Goal: Task Accomplishment & Management: Use online tool/utility

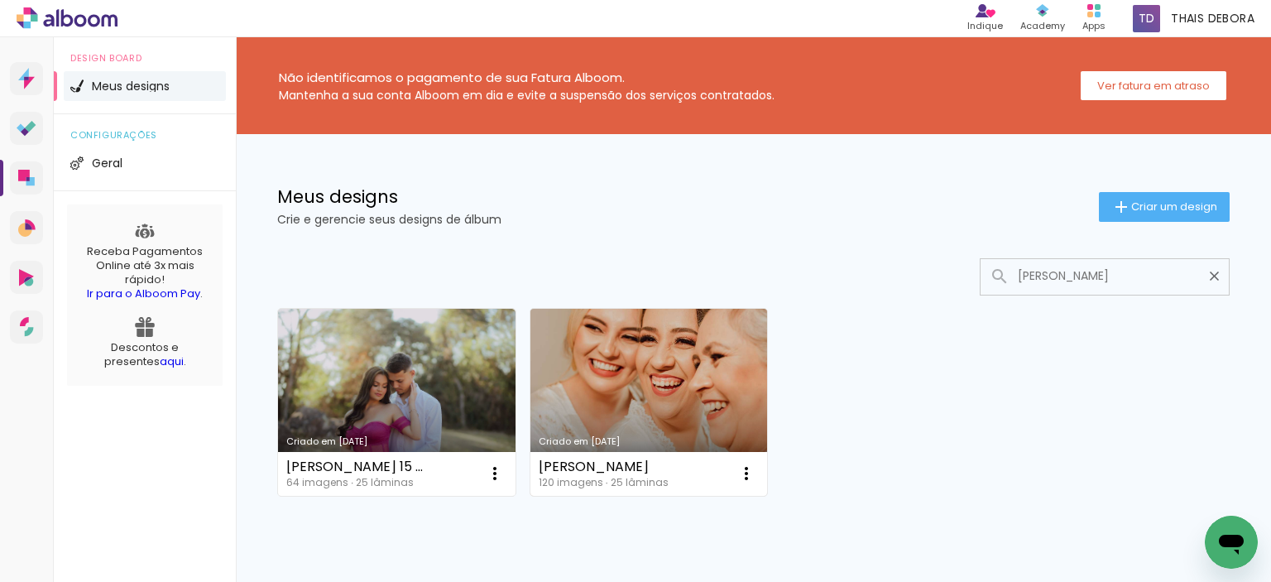
type input "lara"
type paper-input "lara"
click at [649, 389] on link "Criado em [DATE]" at bounding box center [648, 402] width 237 height 187
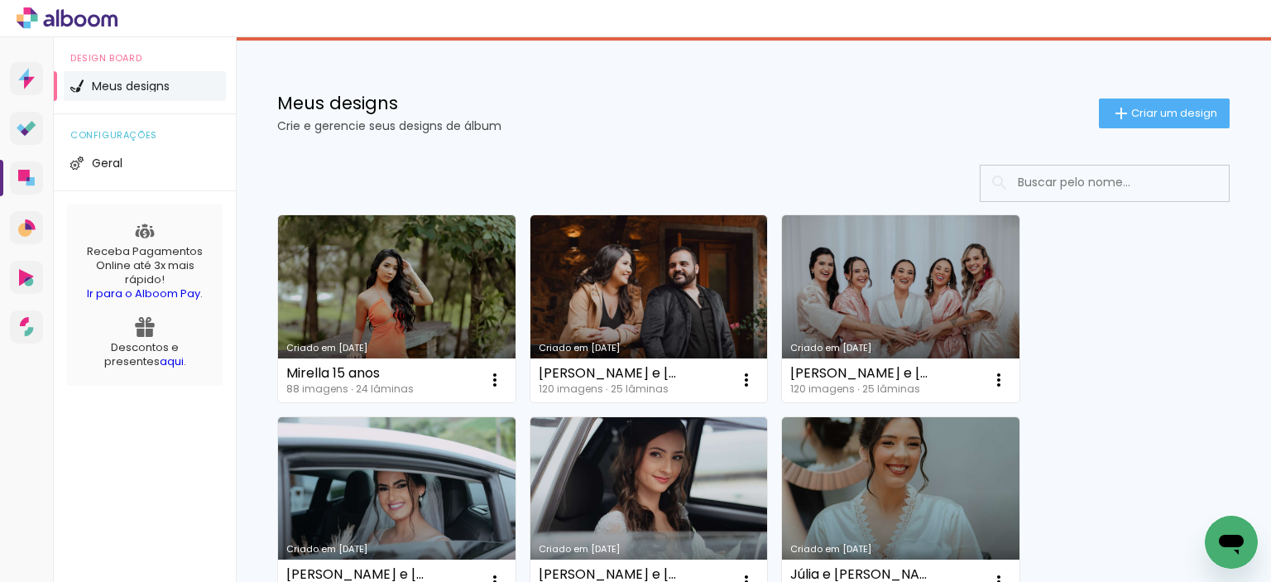
scroll to position [83, 0]
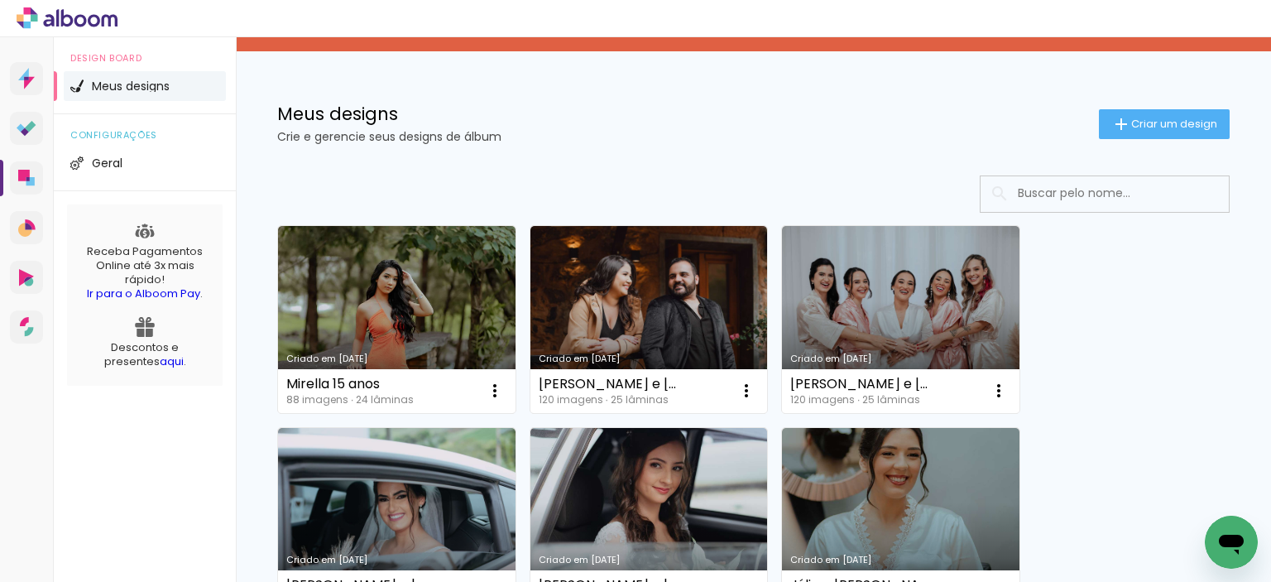
click at [1069, 192] on input at bounding box center [1127, 193] width 236 height 34
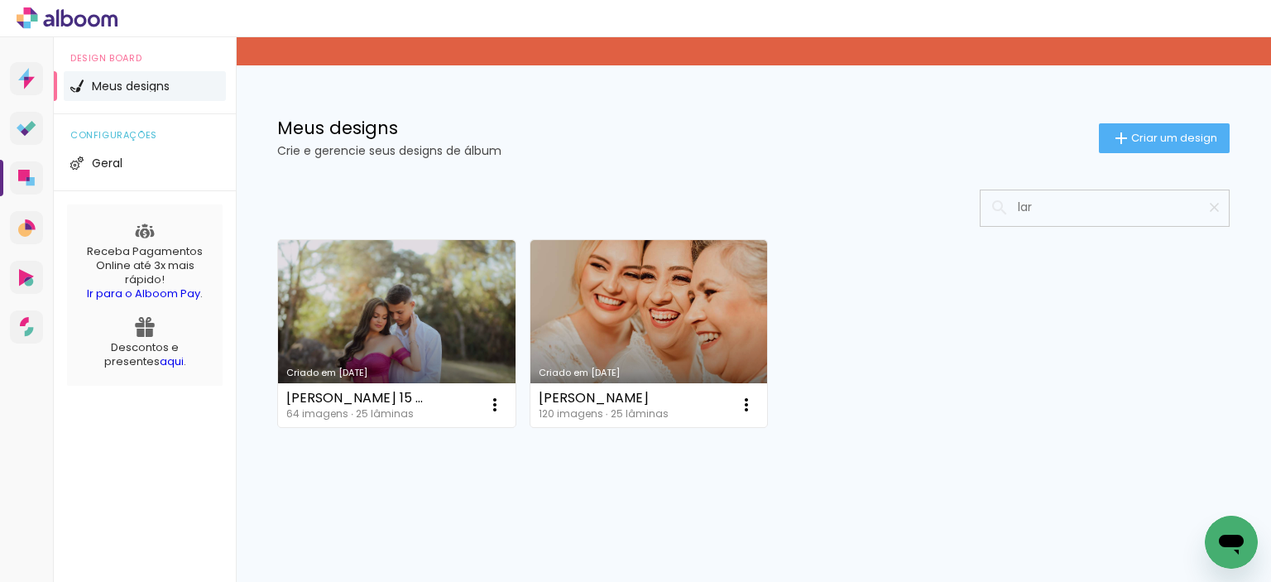
scroll to position [67, 0]
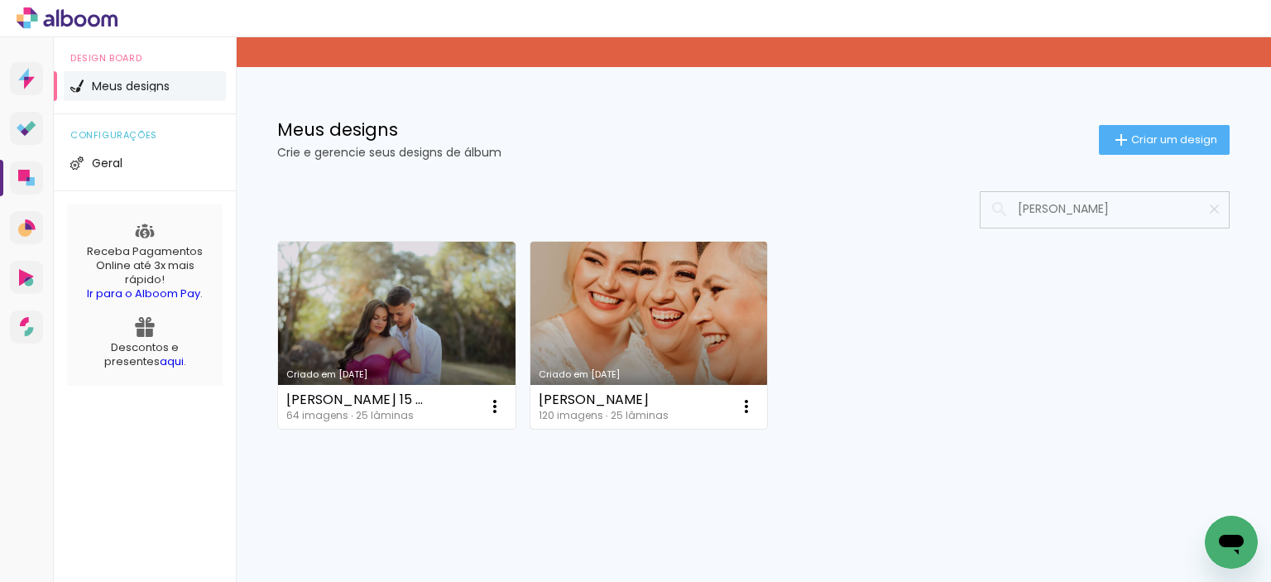
type input "[PERSON_NAME]"
type paper-input "[PERSON_NAME]"
click at [617, 285] on link "Criado em [DATE]" at bounding box center [648, 335] width 237 height 187
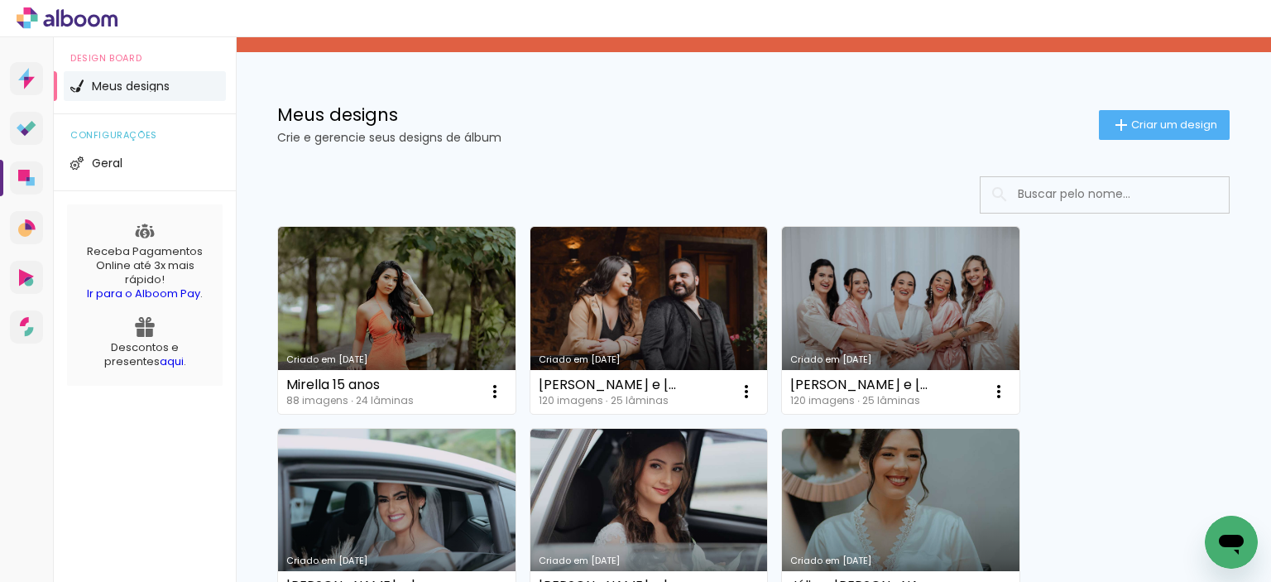
scroll to position [83, 0]
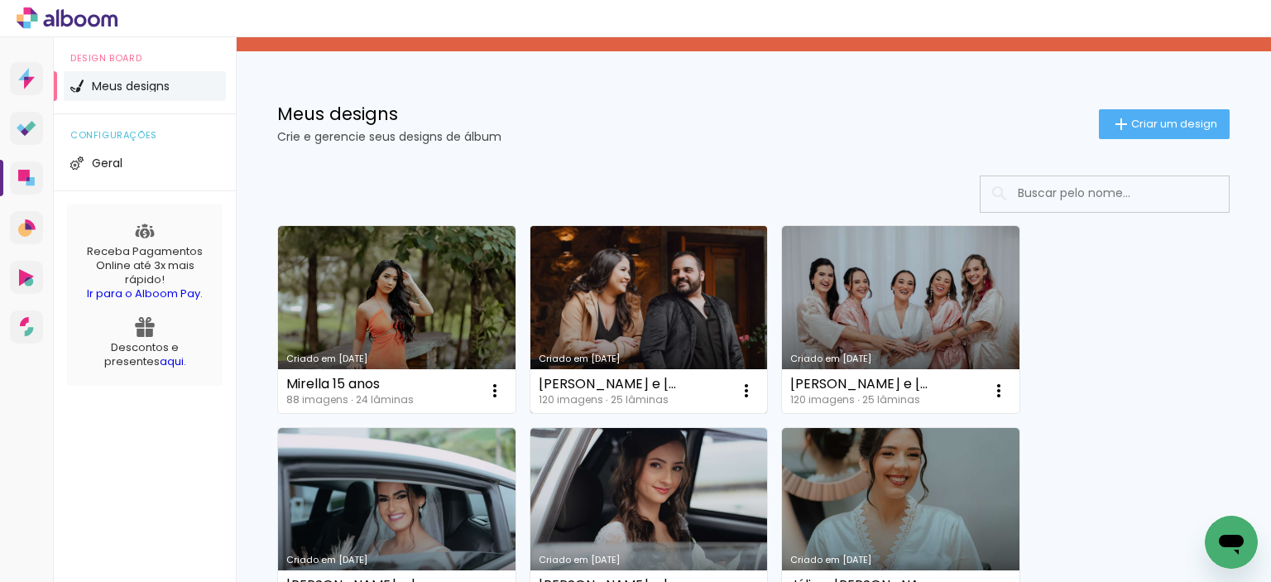
click at [699, 307] on link "Criado em 27/08/25" at bounding box center [648, 319] width 237 height 187
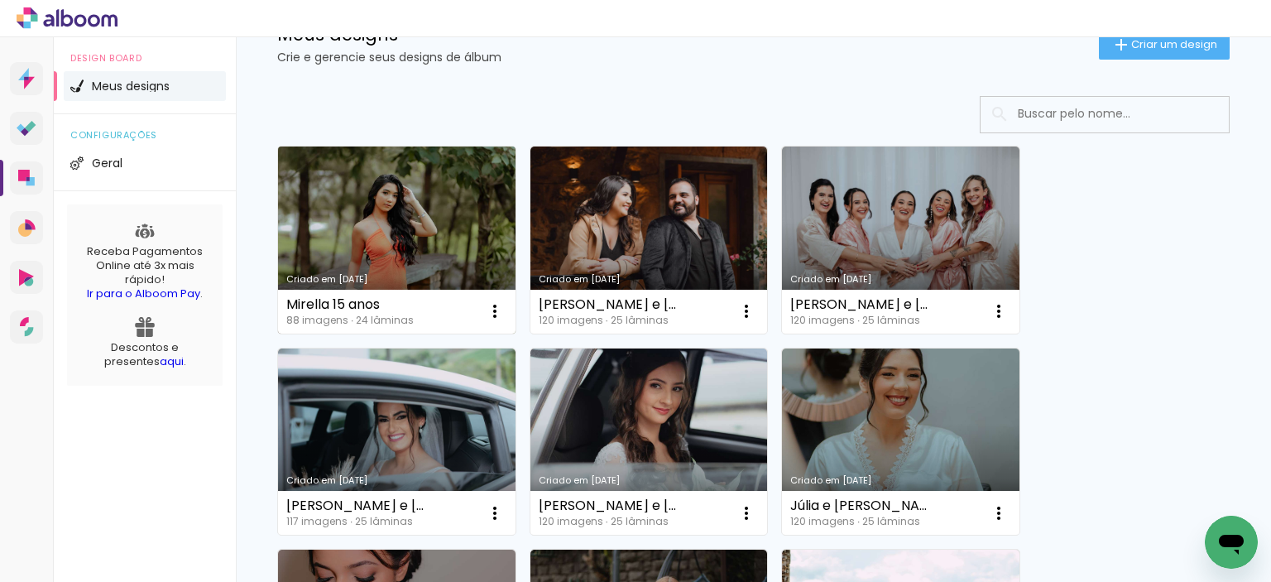
scroll to position [165, 0]
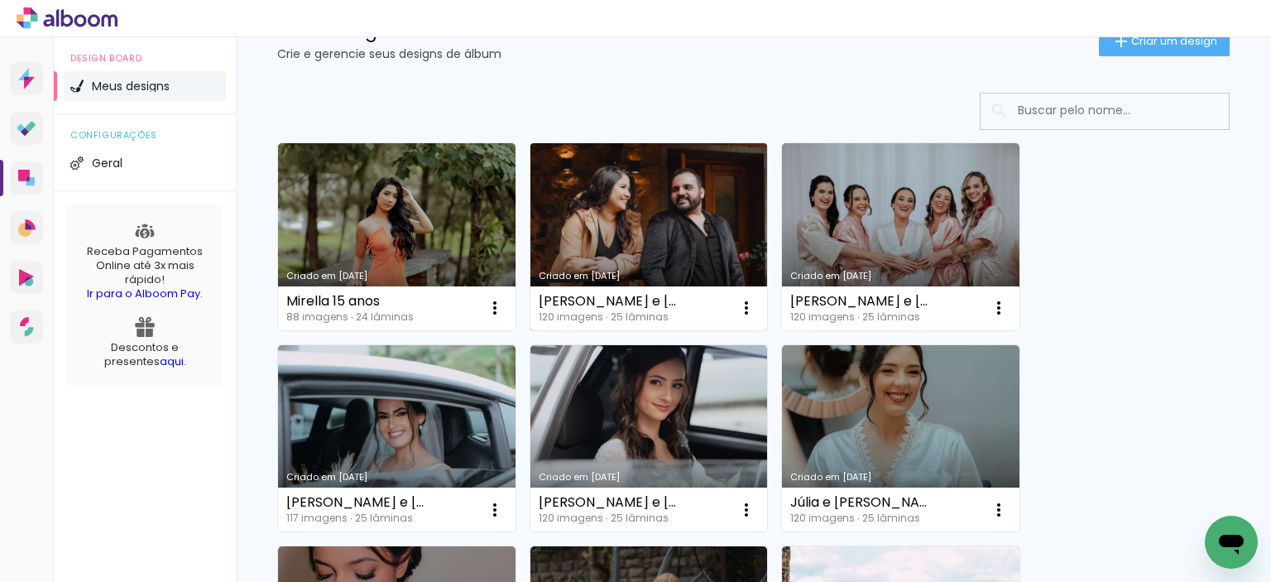
click at [639, 203] on link "Criado em [DATE]" at bounding box center [648, 236] width 237 height 187
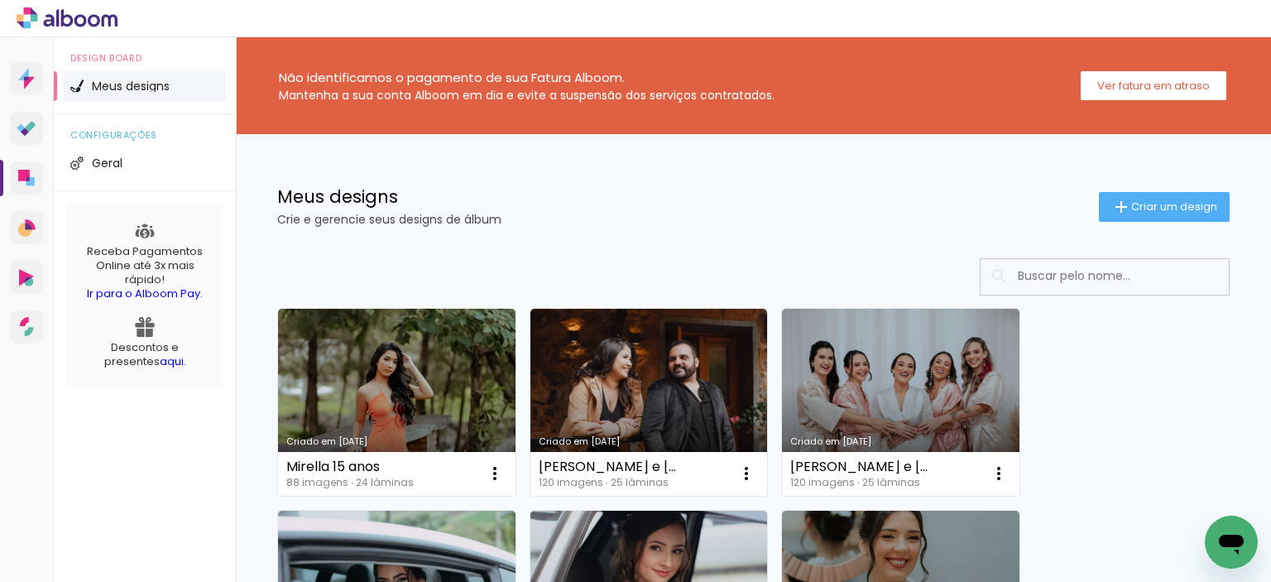
click at [1090, 272] on input at bounding box center [1127, 276] width 236 height 34
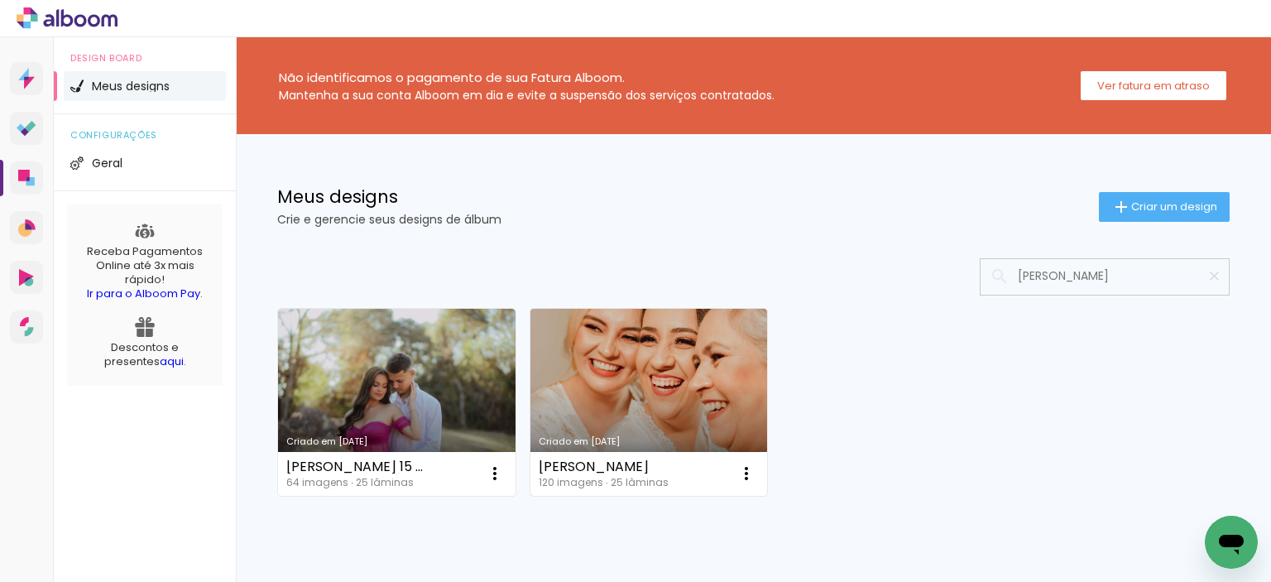
type input "lara"
type paper-input "lara"
click at [665, 383] on link "Criado em 14/03/24" at bounding box center [648, 402] width 237 height 187
